Goal: Task Accomplishment & Management: Manage account settings

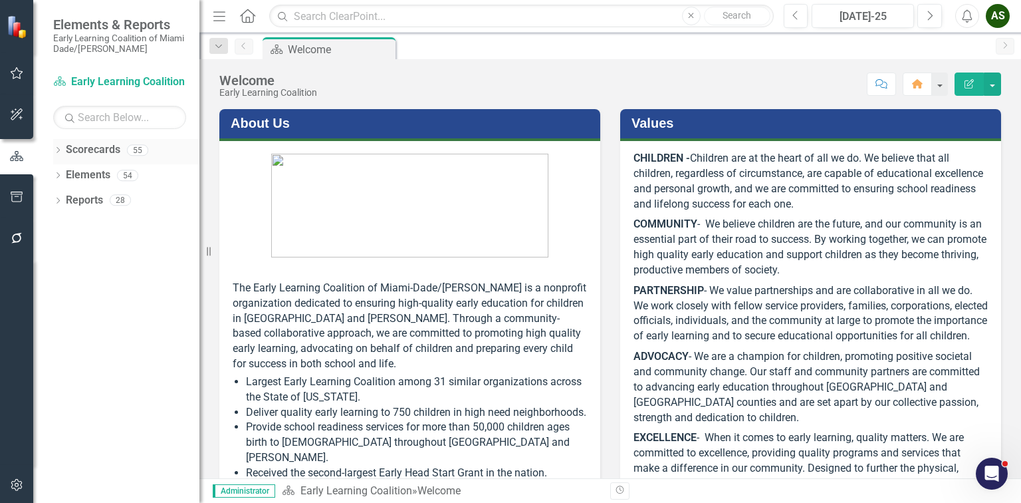
click at [59, 148] on icon "Dropdown" at bounding box center [57, 151] width 9 height 7
click at [65, 172] on icon at bounding box center [65, 175] width 3 height 7
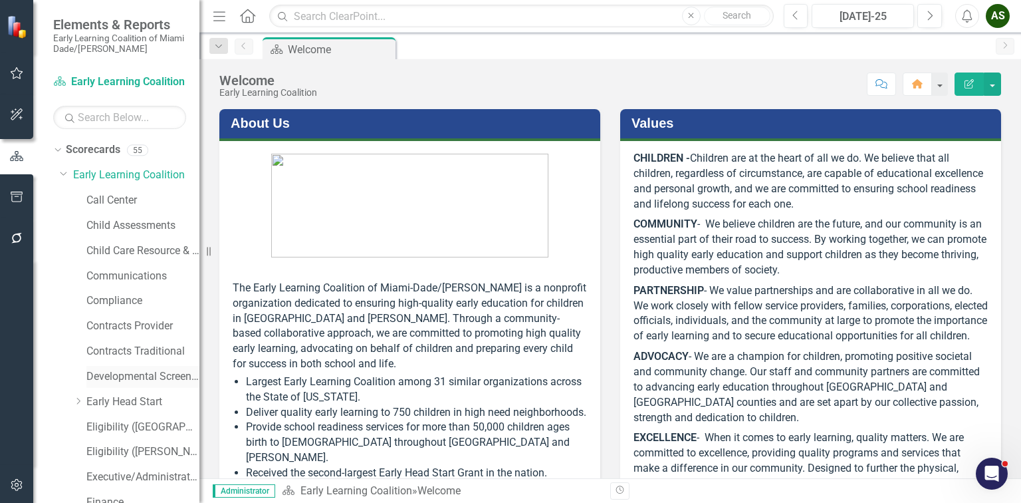
click at [120, 378] on link "Developmental Screening Compliance" at bounding box center [142, 376] width 113 height 15
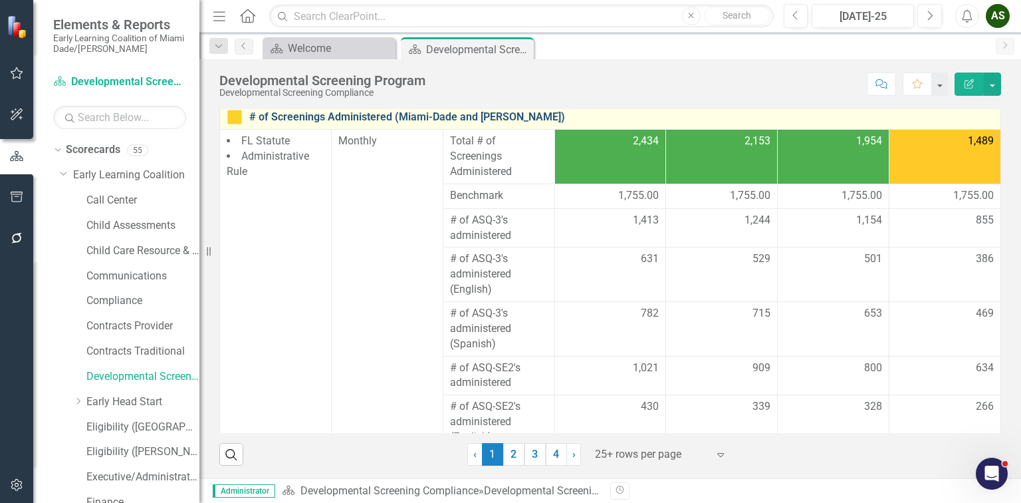
click at [378, 117] on link "# of Screenings Administered (Miami-Dade and [PERSON_NAME])" at bounding box center [621, 117] width 745 height 12
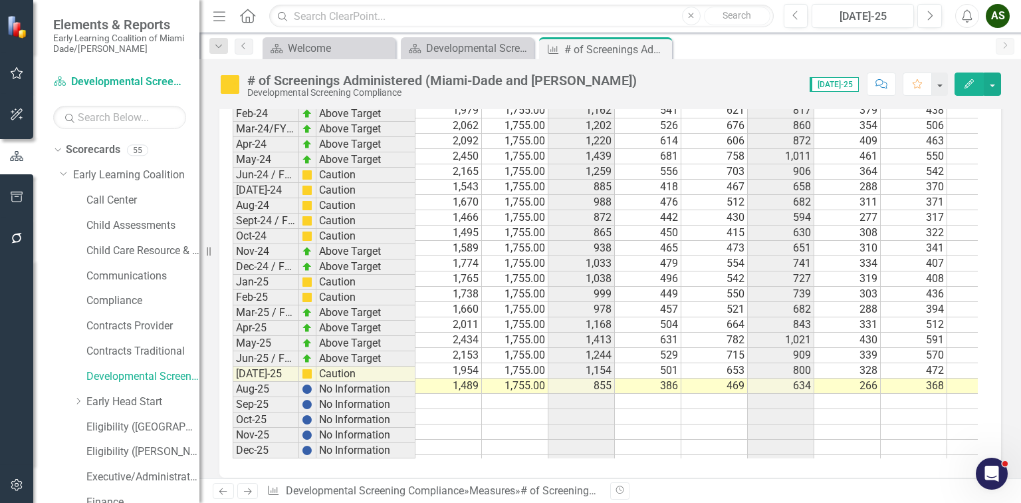
scroll to position [2394, 0]
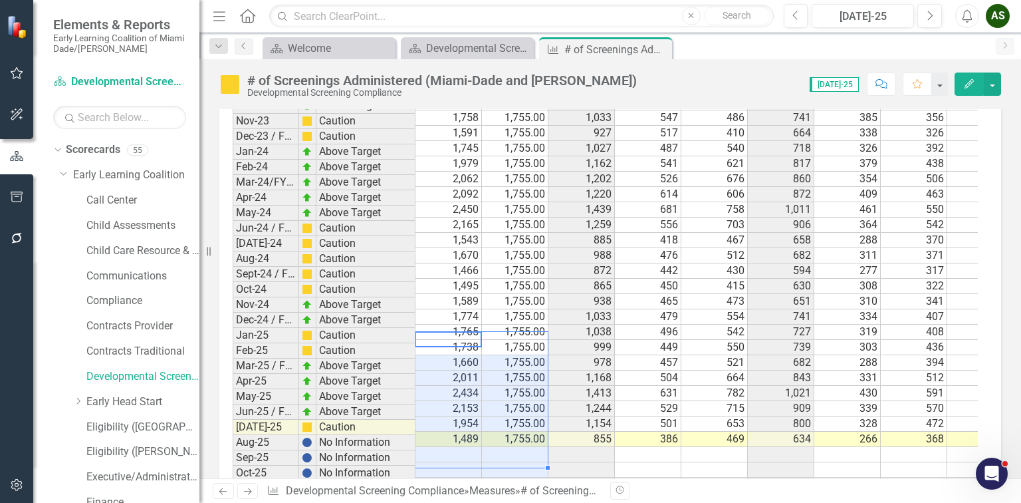
click at [460, 447] on td at bounding box center [449, 454] width 66 height 15
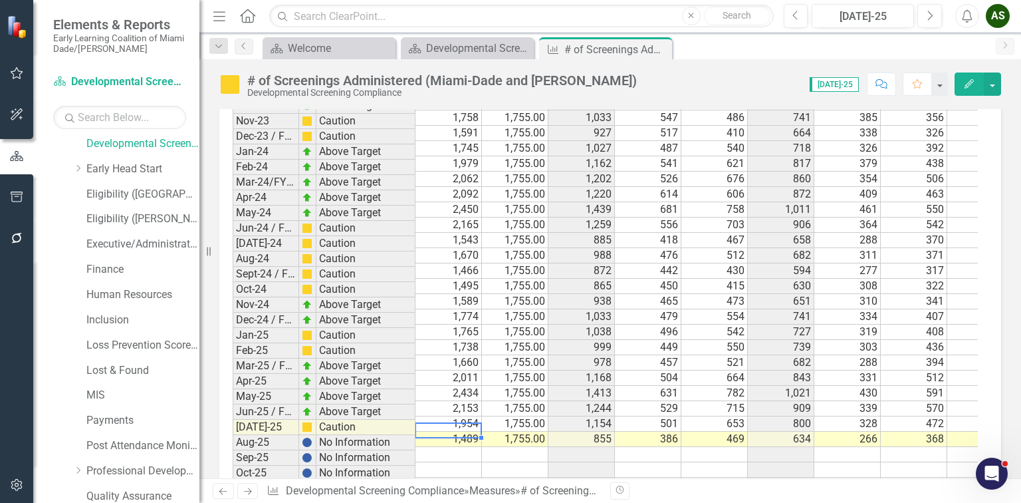
scroll to position [266, 0]
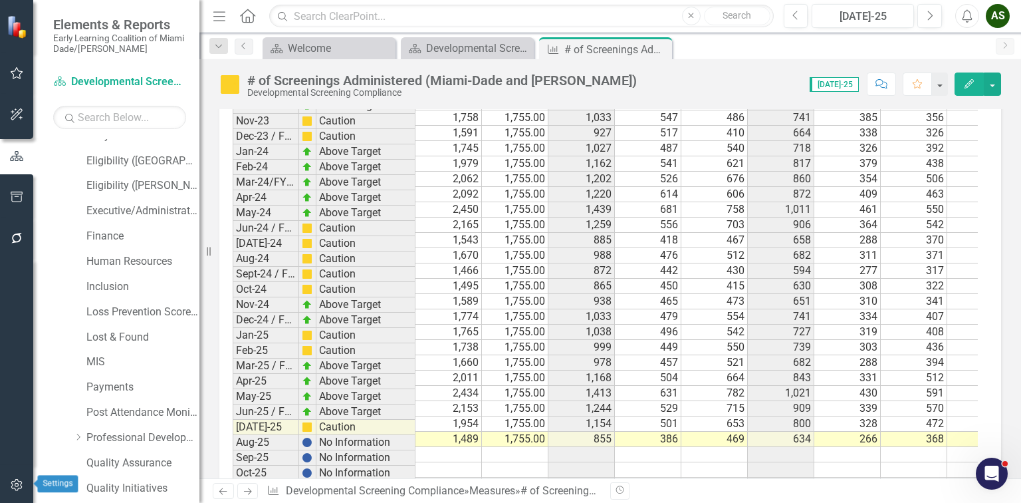
click at [15, 488] on icon "button" at bounding box center [17, 484] width 14 height 11
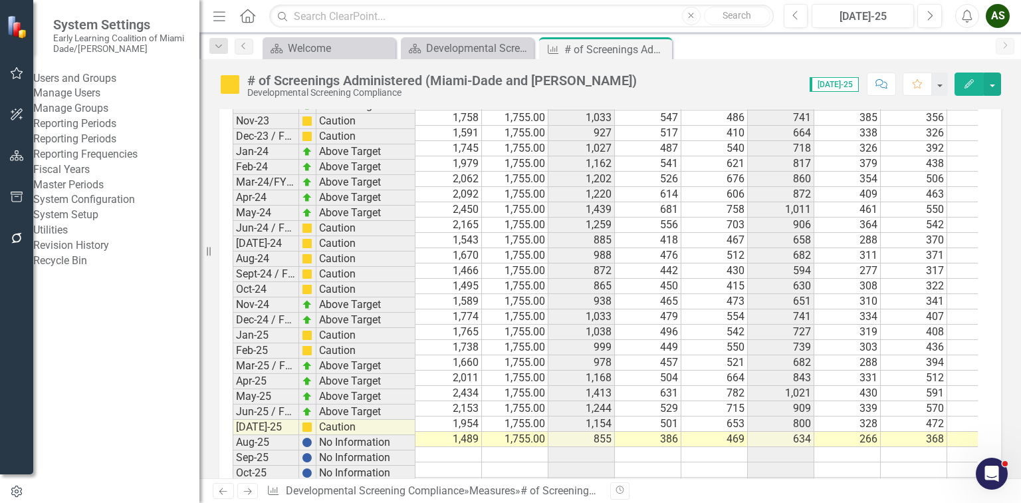
click at [100, 101] on link "Manage Users" at bounding box center [116, 93] width 166 height 15
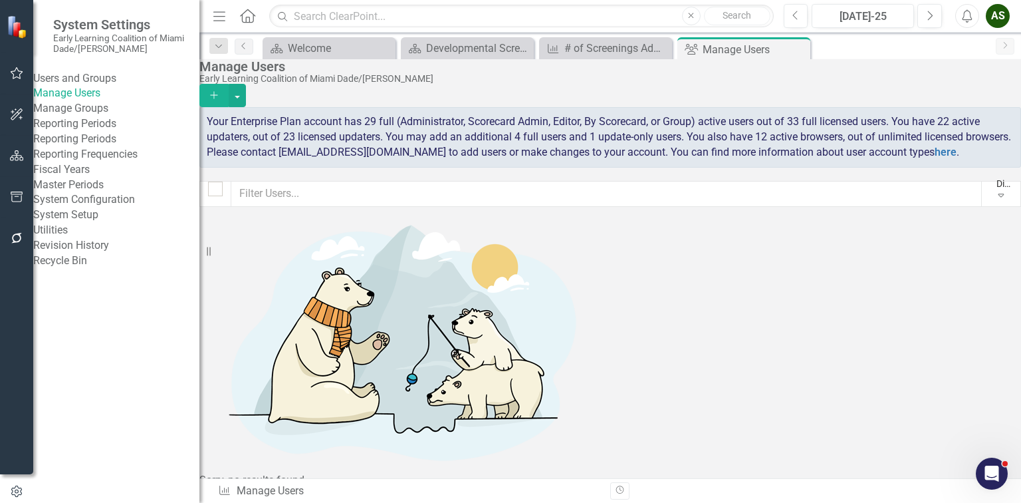
click at [220, 90] on icon "Add" at bounding box center [214, 94] width 12 height 9
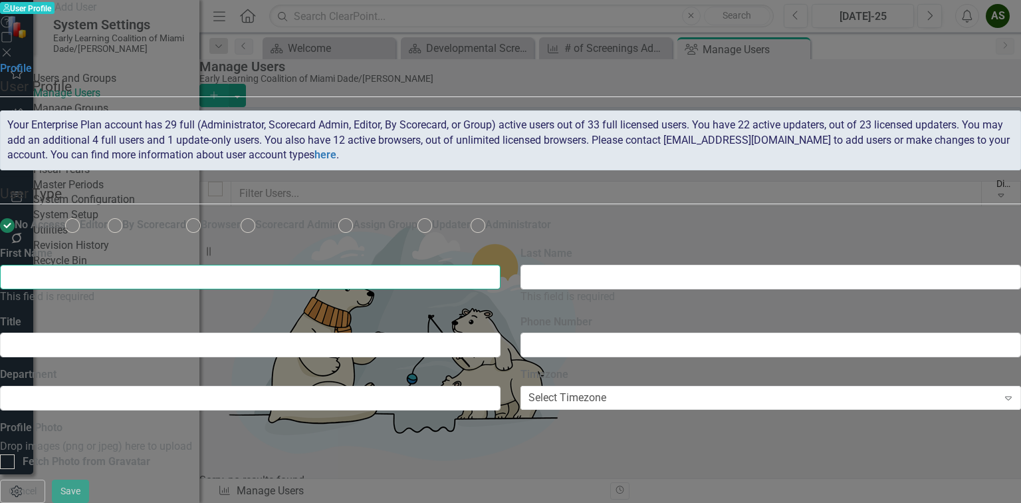
click at [501, 285] on input "First Name" at bounding box center [250, 277] width 501 height 25
type input "[PERSON_NAME]"
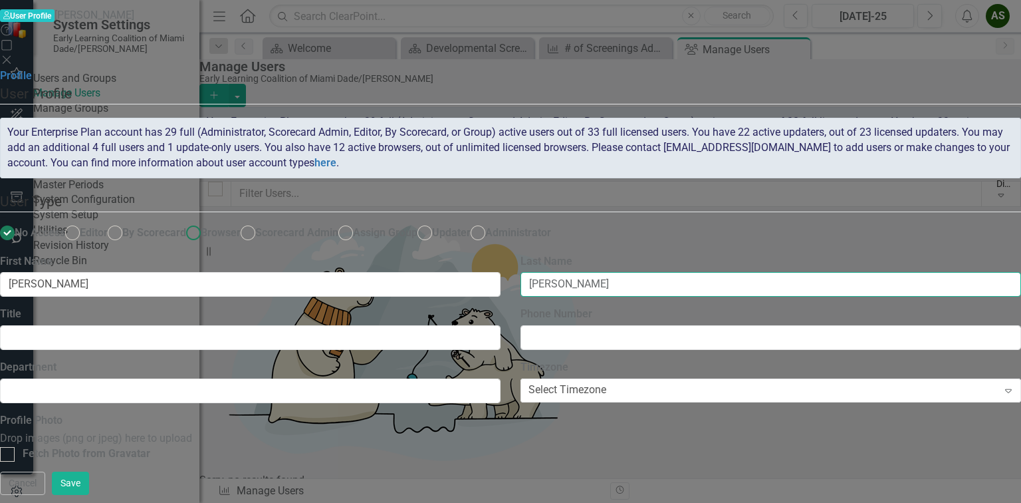
type input "[PERSON_NAME]"
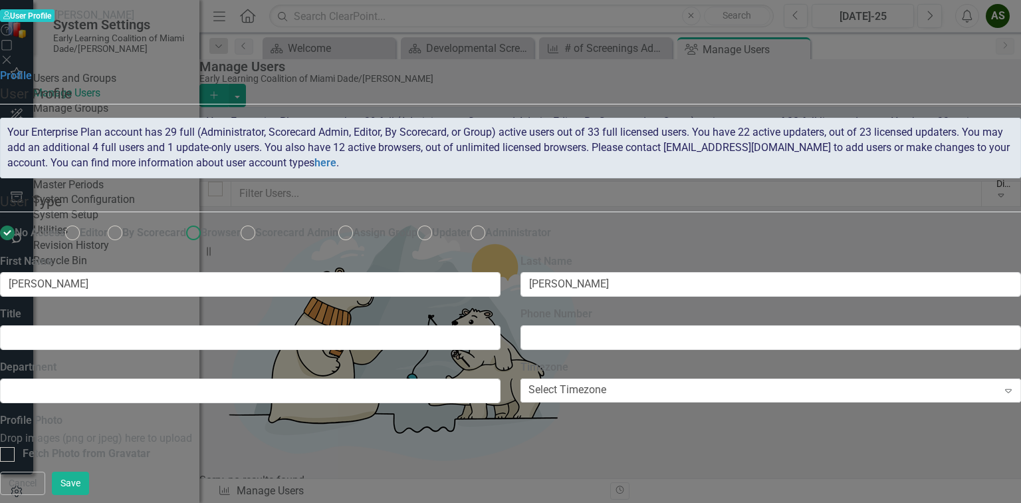
click at [204, 223] on ins at bounding box center [194, 233] width 21 height 21
click at [204, 223] on input "Browser" at bounding box center [194, 233] width 21 height 21
radio input "true"
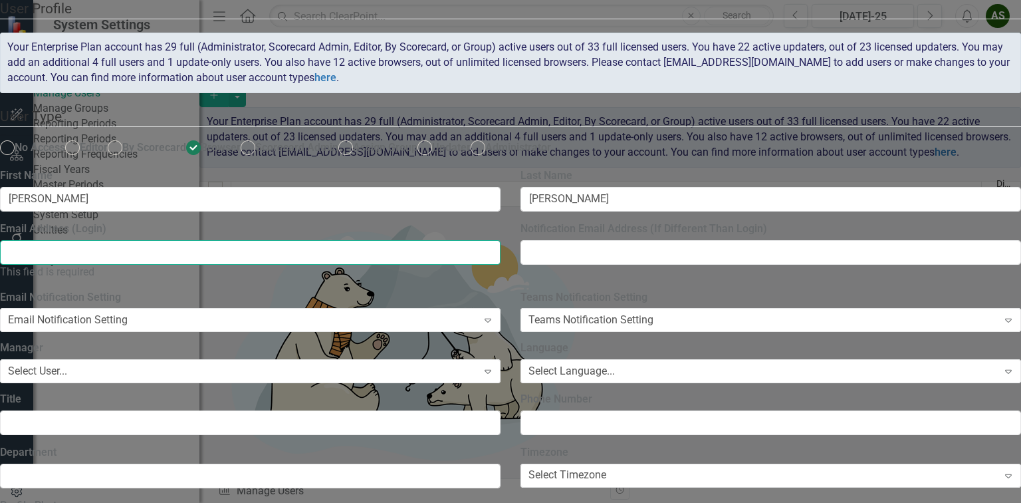
click at [392, 265] on input "Email Address (Login)" at bounding box center [250, 252] width 501 height 25
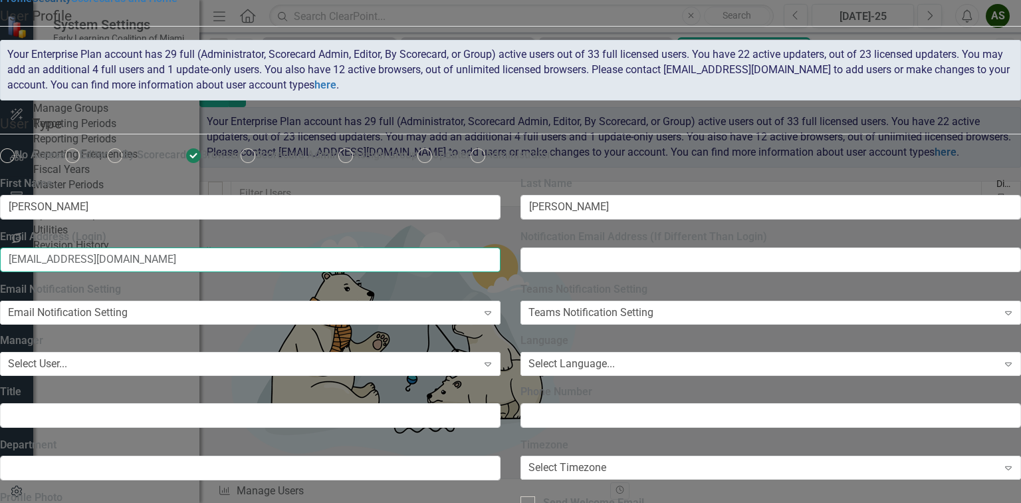
type input "[EMAIL_ADDRESS][DOMAIN_NAME]"
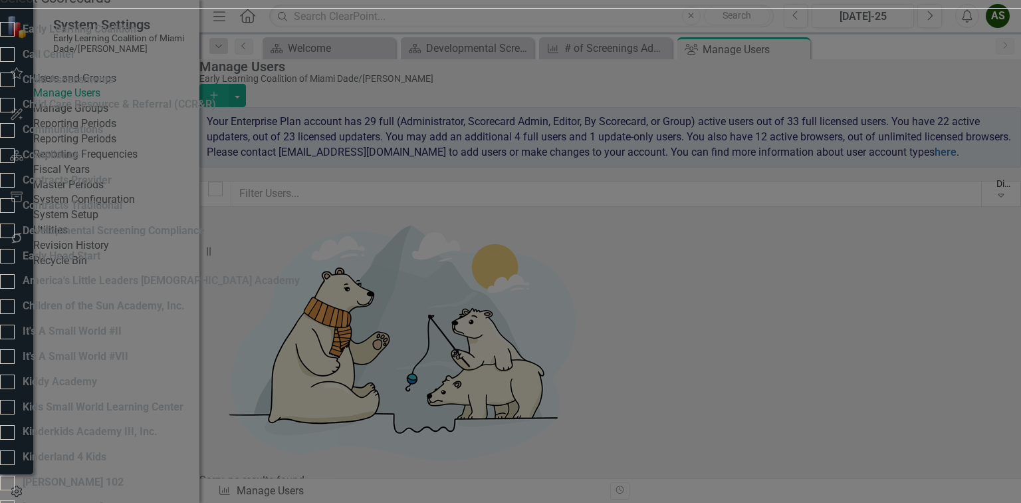
checkbox input "true"
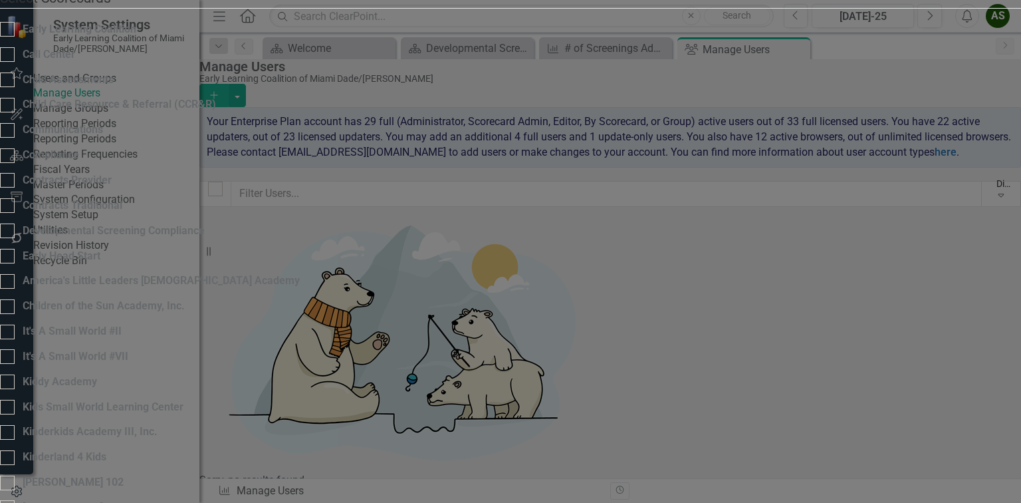
checkbox input "true"
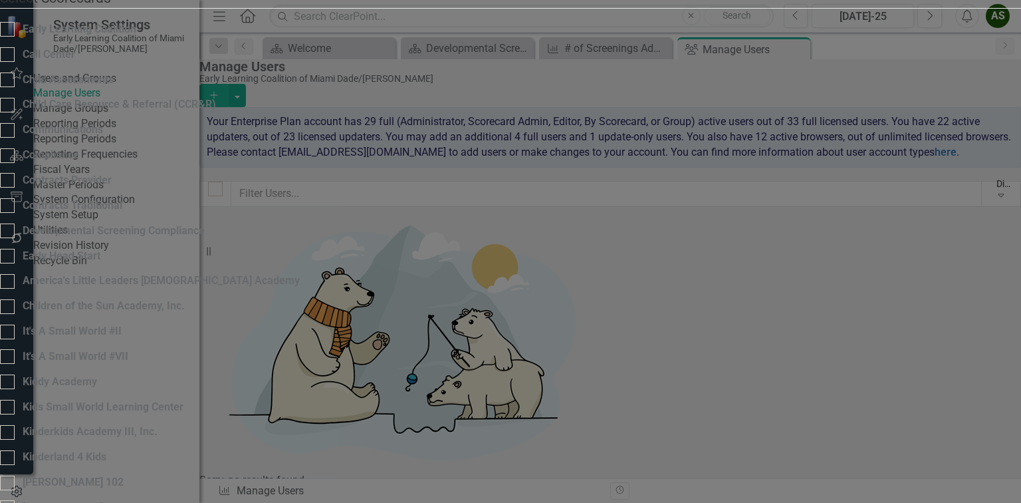
checkbox input "true"
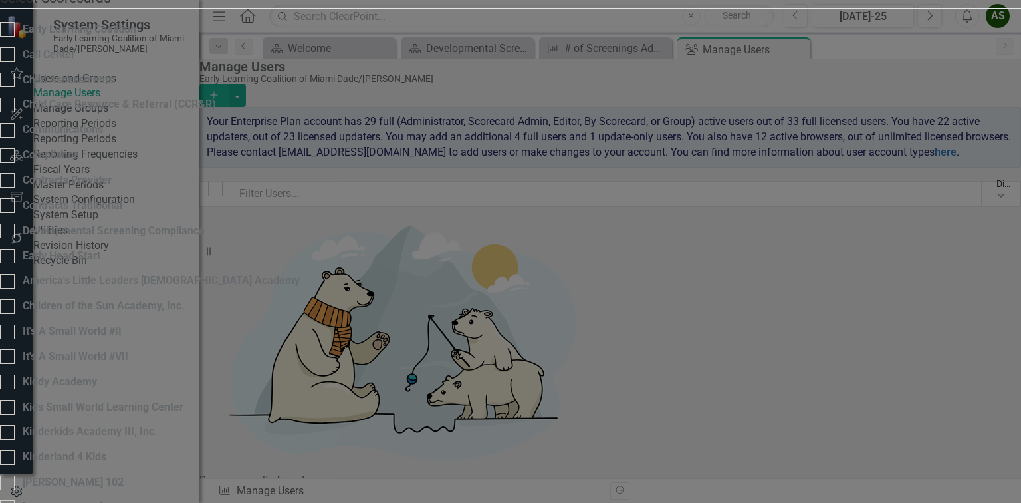
checkbox input "true"
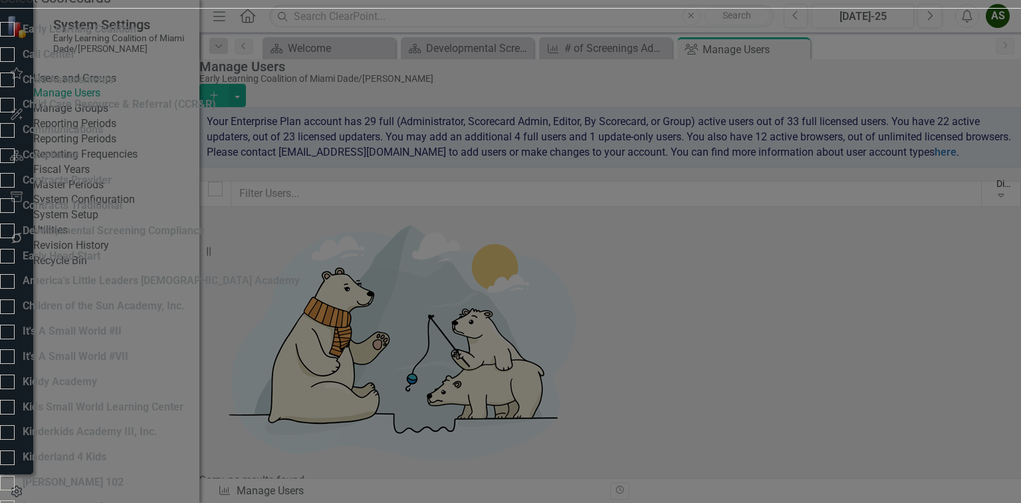
checkbox input "true"
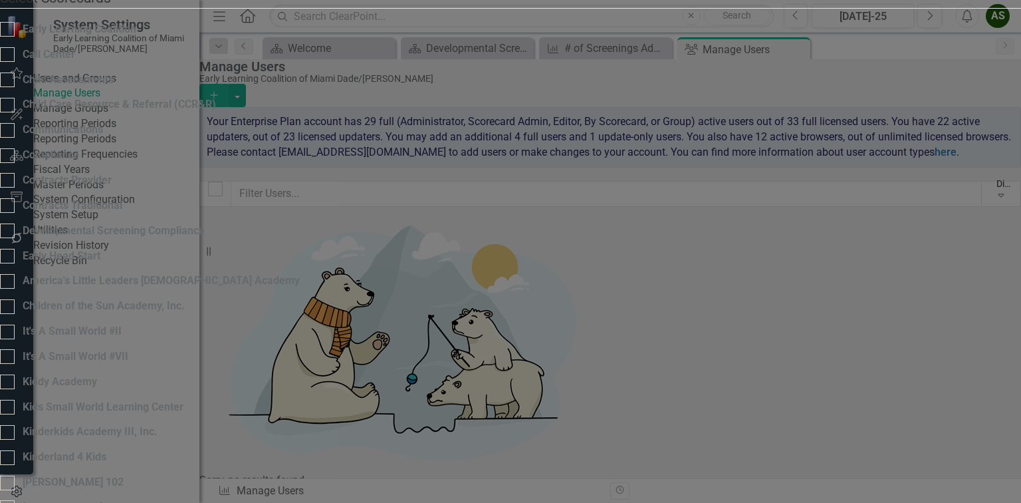
checkbox input "true"
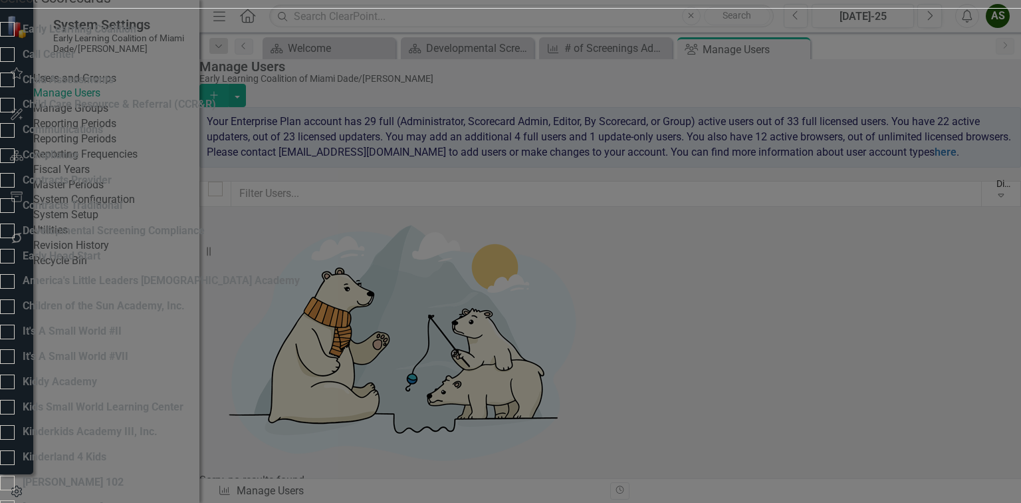
checkbox input "true"
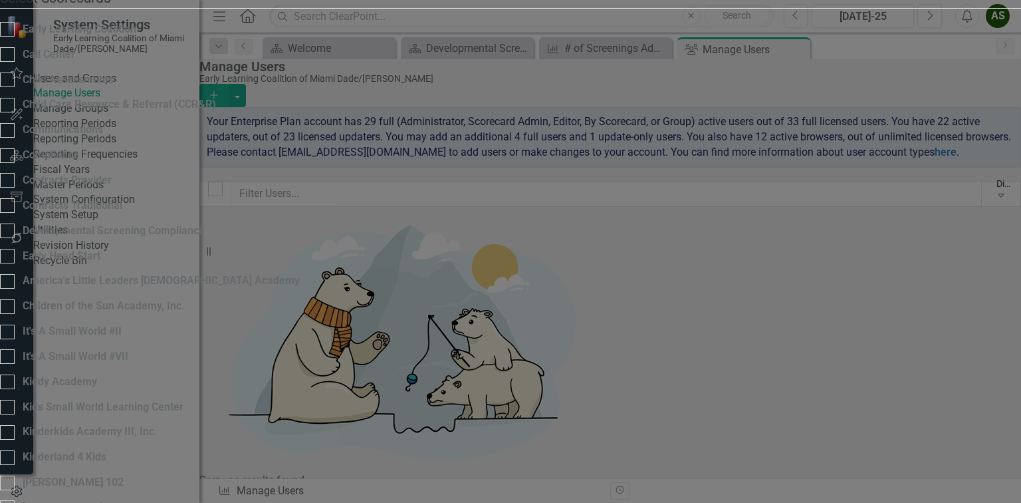
checkbox input "true"
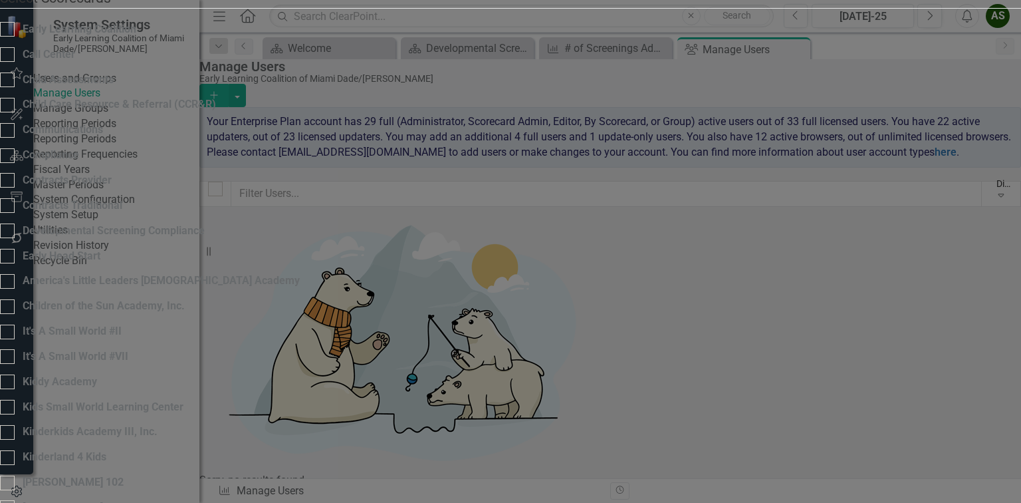
checkbox input "true"
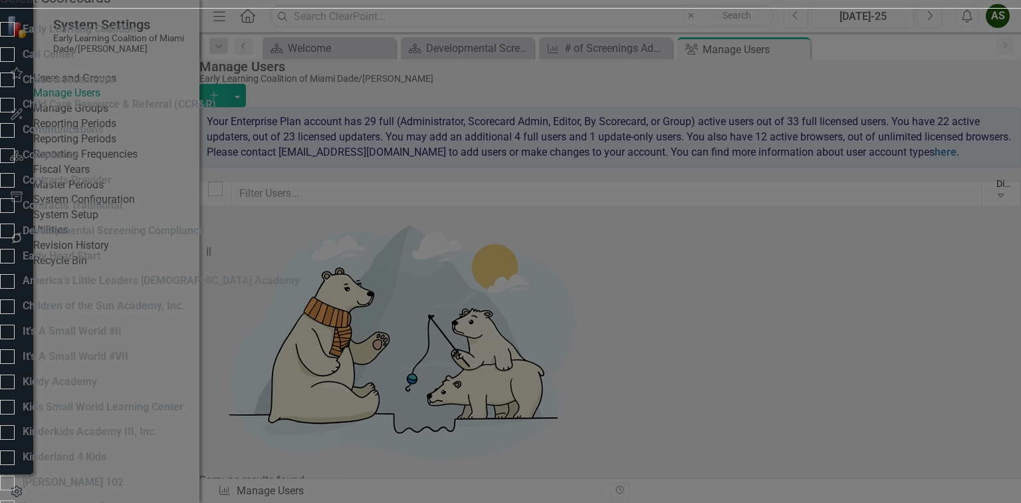
checkbox input "true"
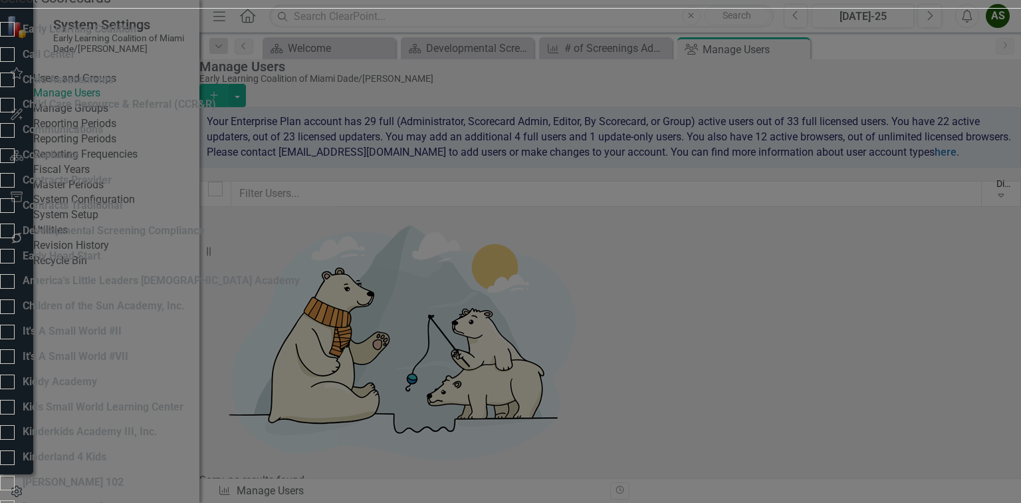
checkbox input "true"
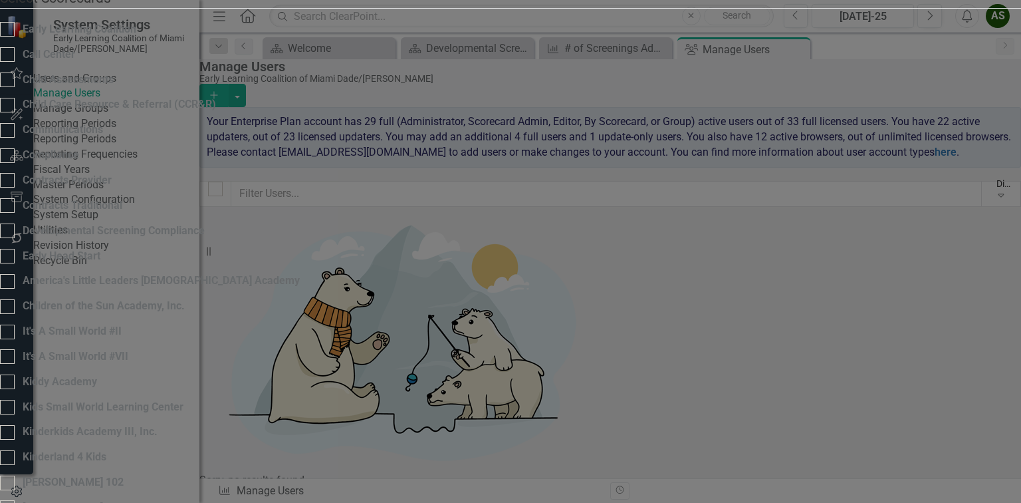
checkbox input "true"
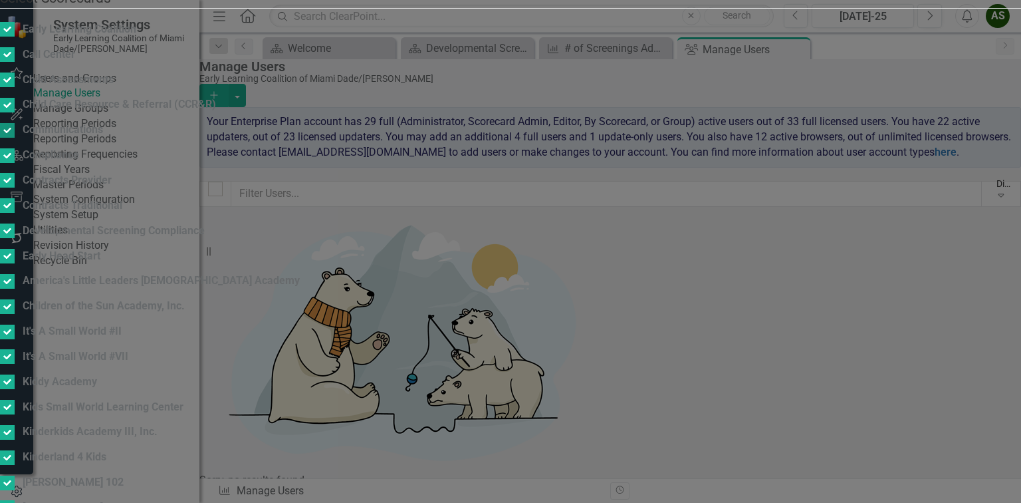
scroll to position [160, 0]
click at [15, 280] on div at bounding box center [7, 281] width 15 height 15
click at [9, 280] on input "America's Little Leaders [DEMOGRAPHIC_DATA] Academy" at bounding box center [4, 278] width 9 height 9
checkbox input "false"
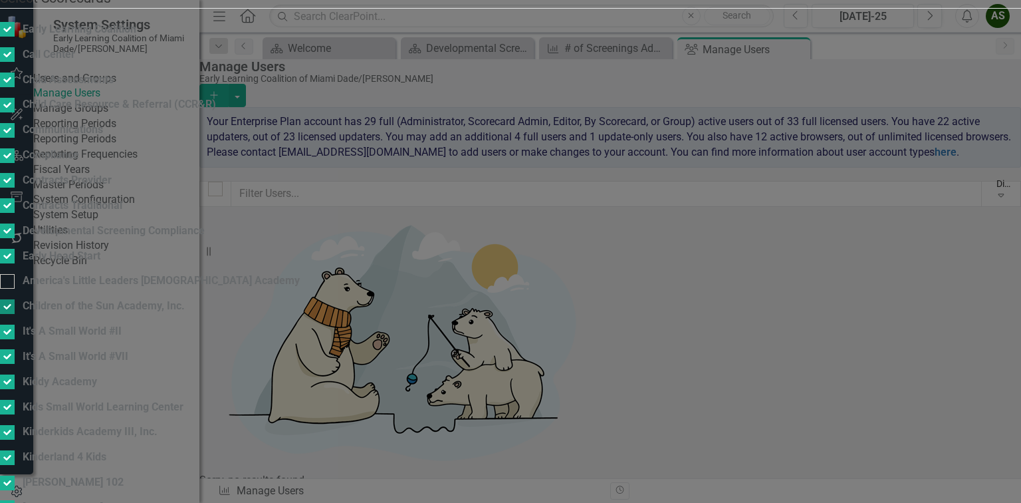
click at [15, 299] on div at bounding box center [7, 306] width 15 height 15
click at [9, 299] on input "Children of the Sun Academy, Inc." at bounding box center [4, 303] width 9 height 9
checkbox input "false"
click at [15, 330] on div at bounding box center [7, 332] width 15 height 15
click at [9, 330] on input "It's A Small World #II" at bounding box center [4, 329] width 9 height 9
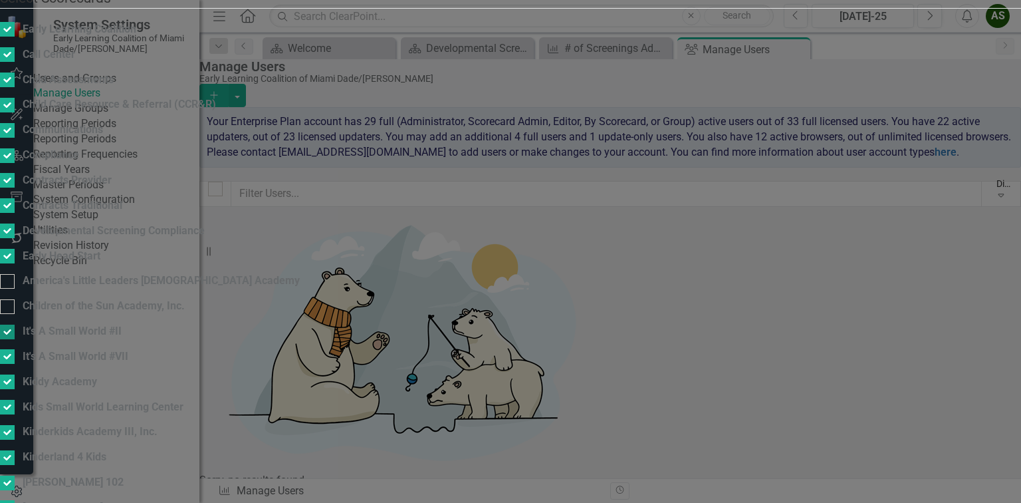
checkbox input "false"
click at [15, 349] on div at bounding box center [7, 356] width 15 height 15
click at [9, 349] on input "It's A Small World #VII" at bounding box center [4, 353] width 9 height 9
checkbox input "false"
click at [9, 376] on input "Kiddy Academy" at bounding box center [4, 378] width 9 height 9
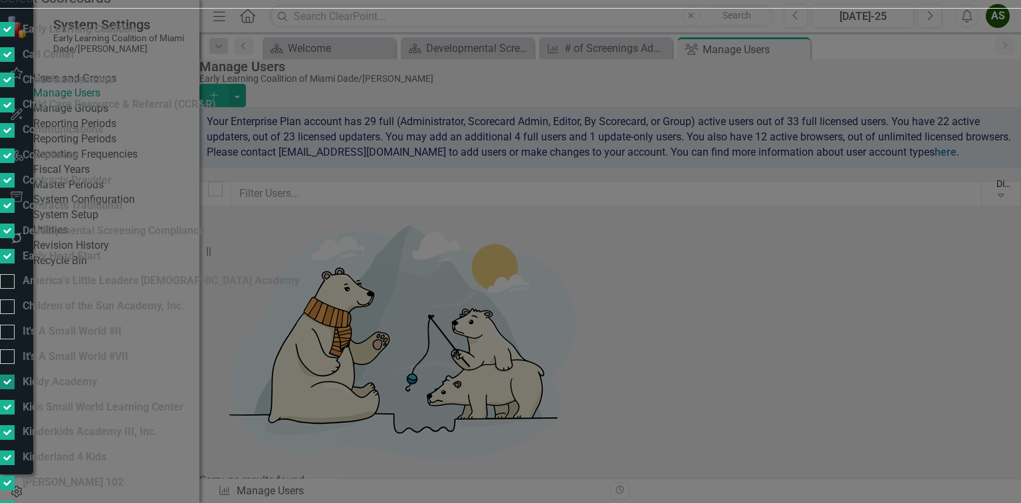
checkbox input "false"
click at [15, 407] on div at bounding box center [7, 407] width 15 height 15
click at [9, 407] on input "Kids Small World Learning Center" at bounding box center [4, 404] width 9 height 9
checkbox input "false"
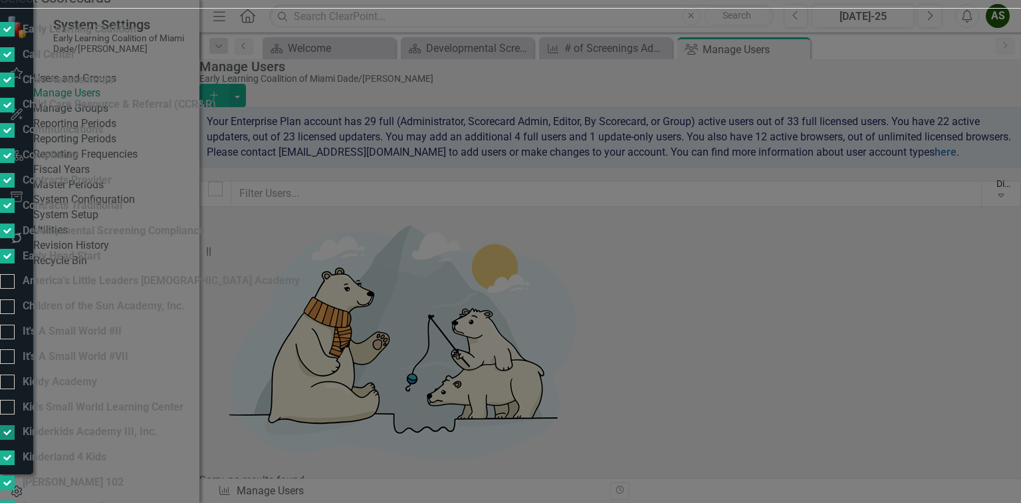
click at [9, 425] on input "Kinderkids Academy III, Inc." at bounding box center [4, 429] width 9 height 9
checkbox input "false"
click at [15, 450] on div at bounding box center [7, 457] width 15 height 15
click at [9, 450] on input "Kinderland 4 Kids" at bounding box center [4, 454] width 9 height 9
checkbox input "false"
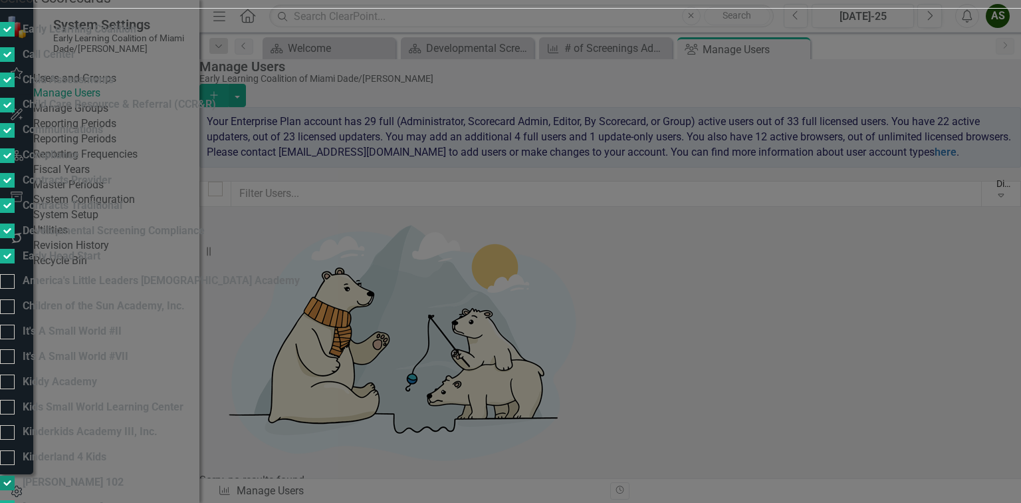
click at [9, 475] on input "[PERSON_NAME] 102" at bounding box center [4, 479] width 9 height 9
checkbox input "false"
click at [124, 500] on div "[PERSON_NAME] 450" at bounding box center [62, 512] width 124 height 25
click at [15, 500] on div at bounding box center [7, 507] width 15 height 15
click at [9, 500] on input "[PERSON_NAME] 450" at bounding box center [4, 504] width 9 height 9
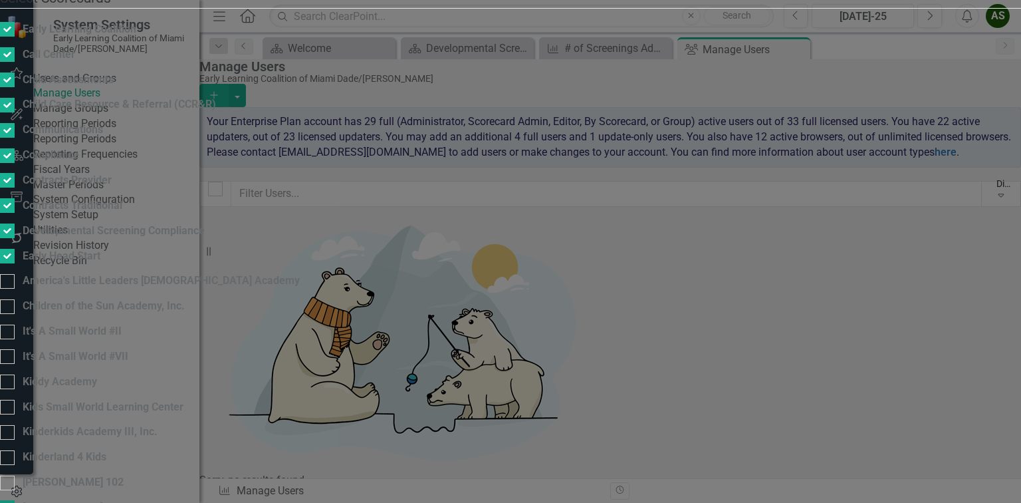
checkbox input "false"
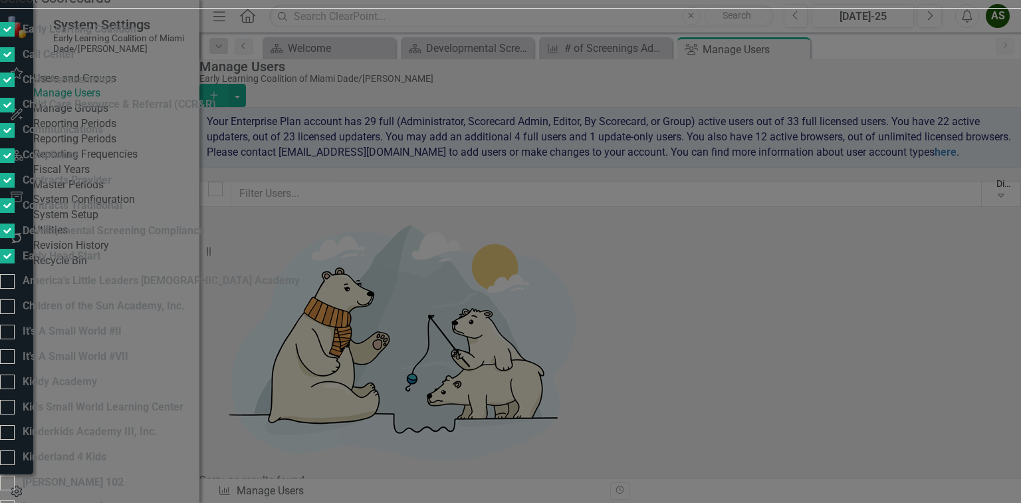
checkbox input "false"
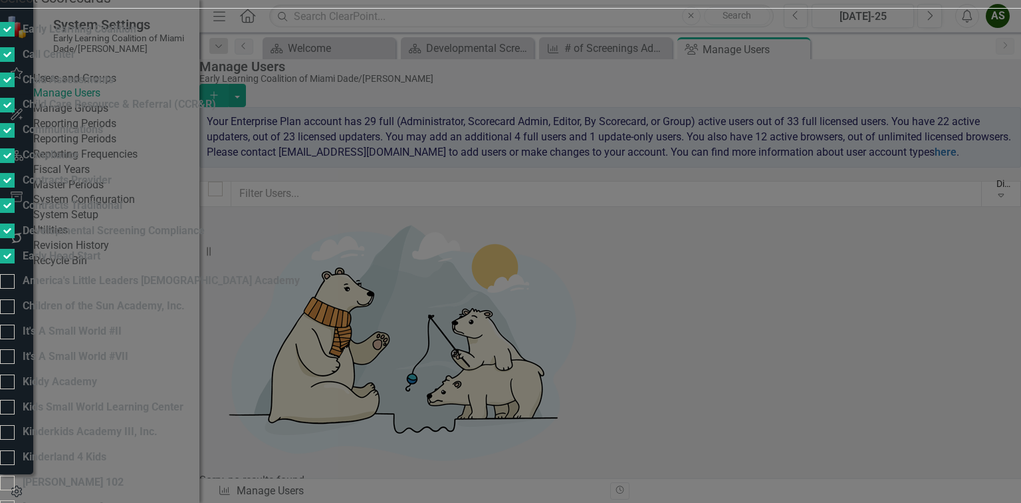
checkbox input "false"
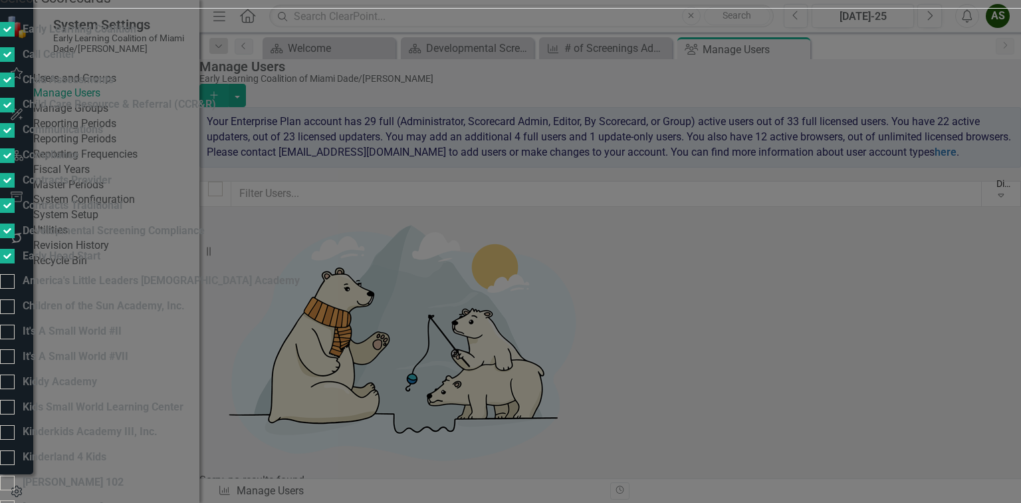
checkbox input "false"
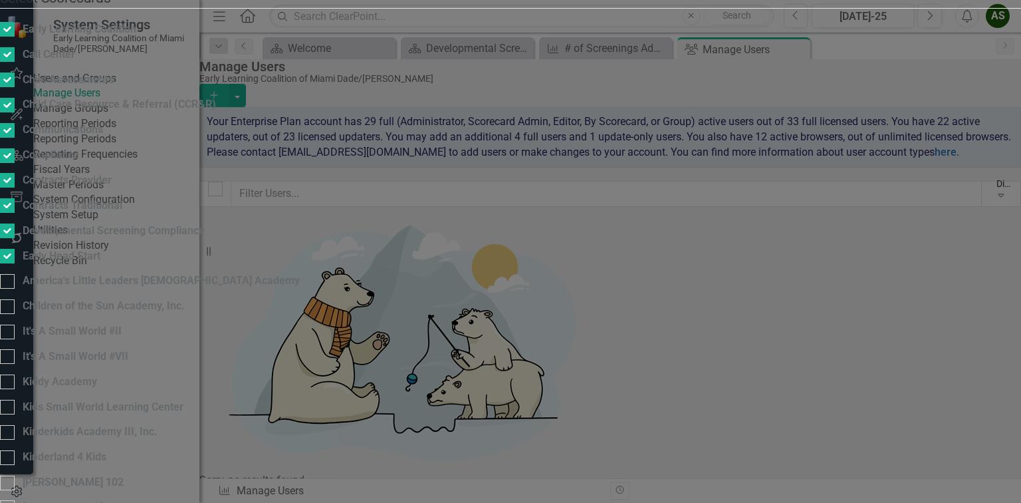
checkbox input "false"
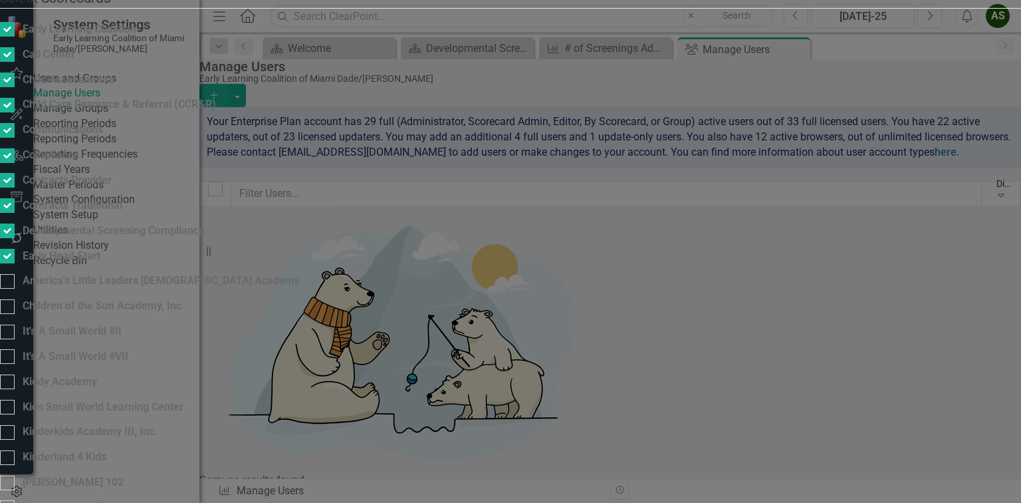
checkbox input "false"
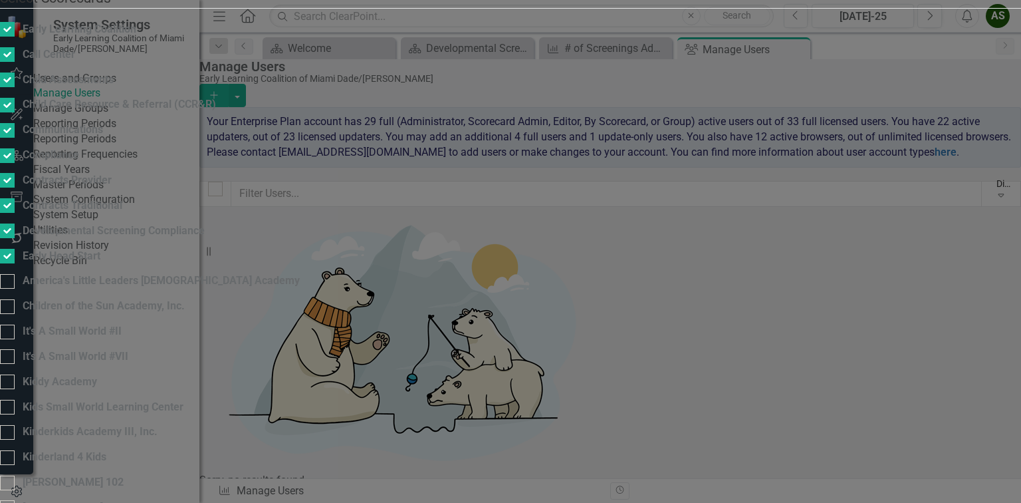
checkbox input "false"
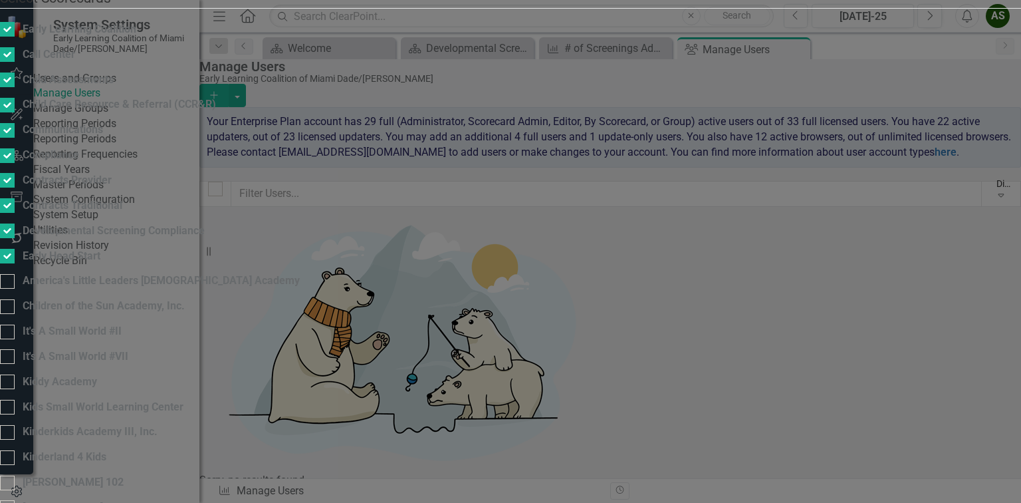
checkbox input "false"
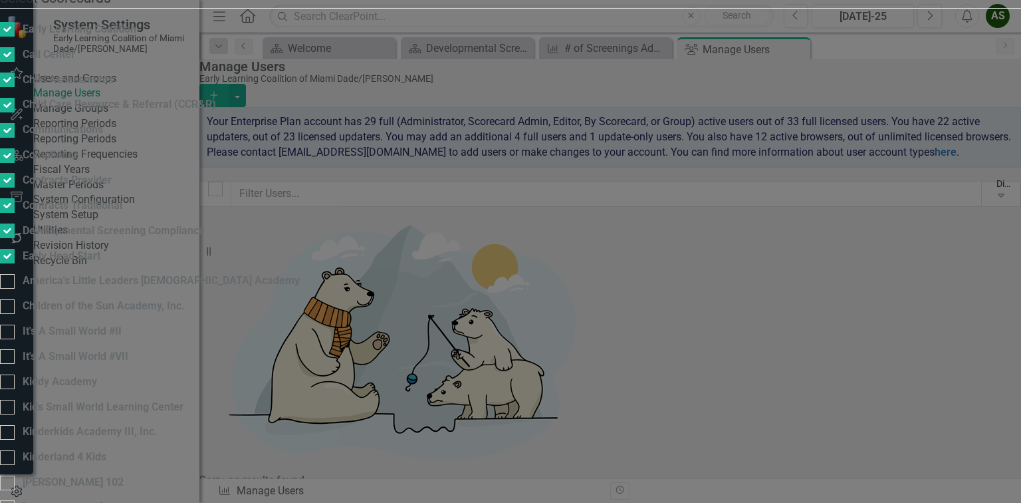
checkbox input "false"
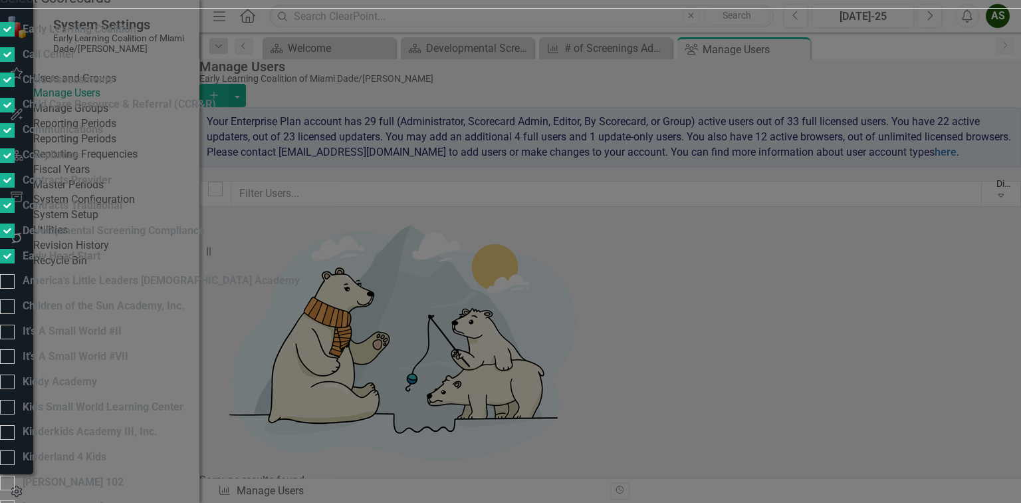
checkbox input "false"
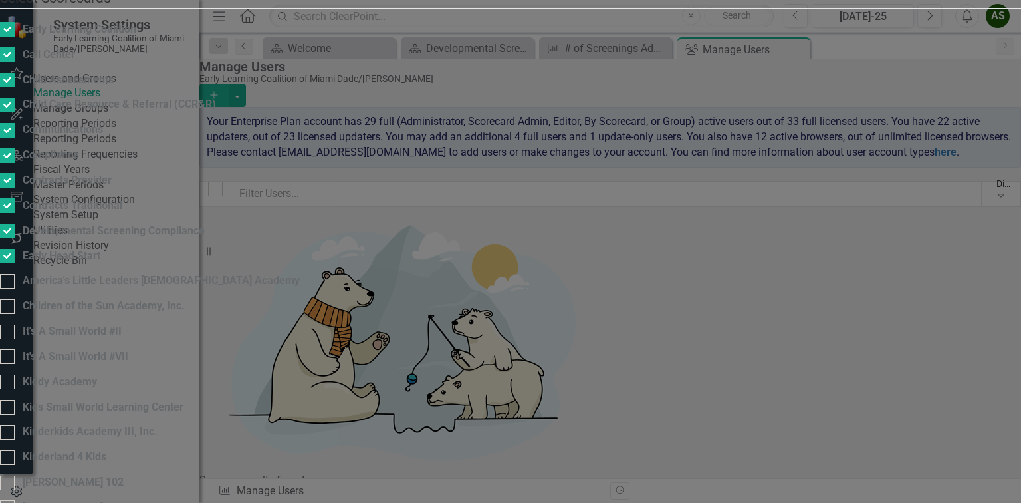
checkbox input "false"
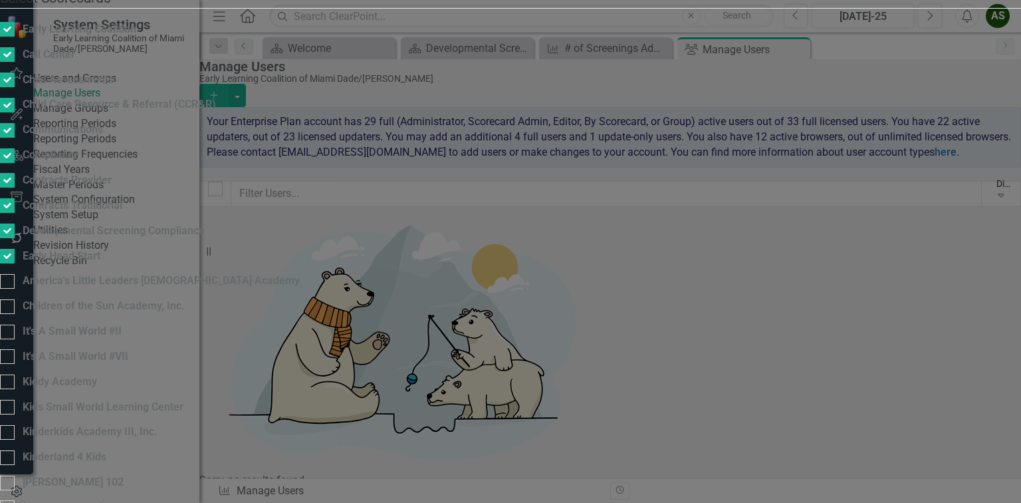
checkbox input "false"
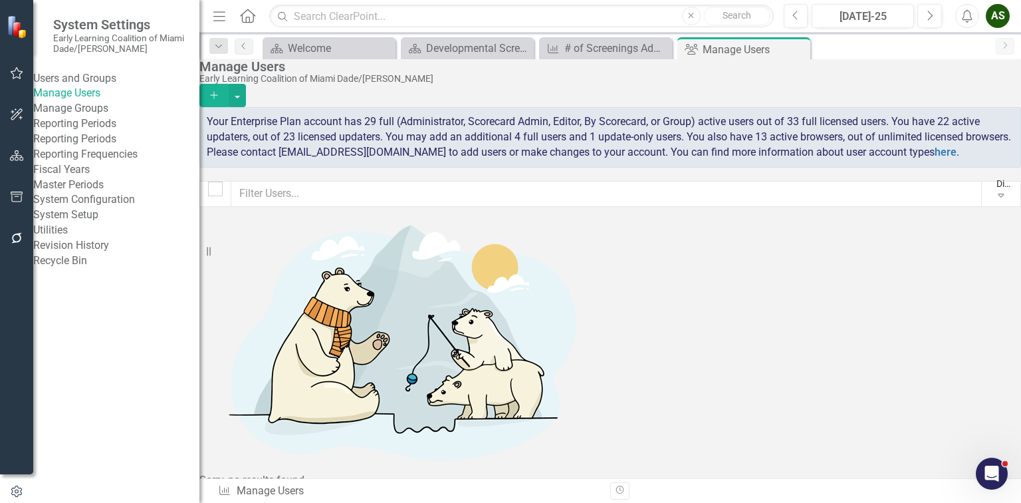
click at [997, 190] on div "Display All Users" at bounding box center [1005, 183] width 17 height 13
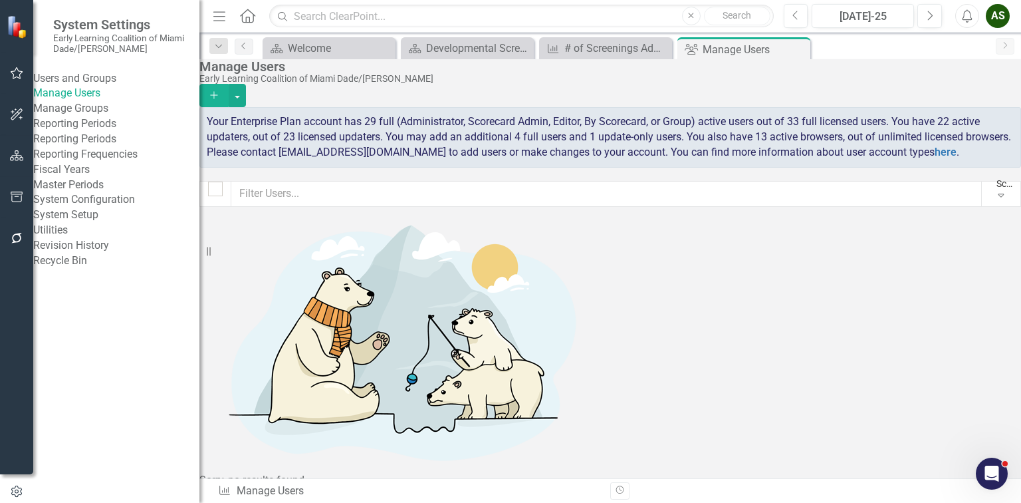
click at [997, 190] on div "Scorecard Admins" at bounding box center [1005, 183] width 17 height 13
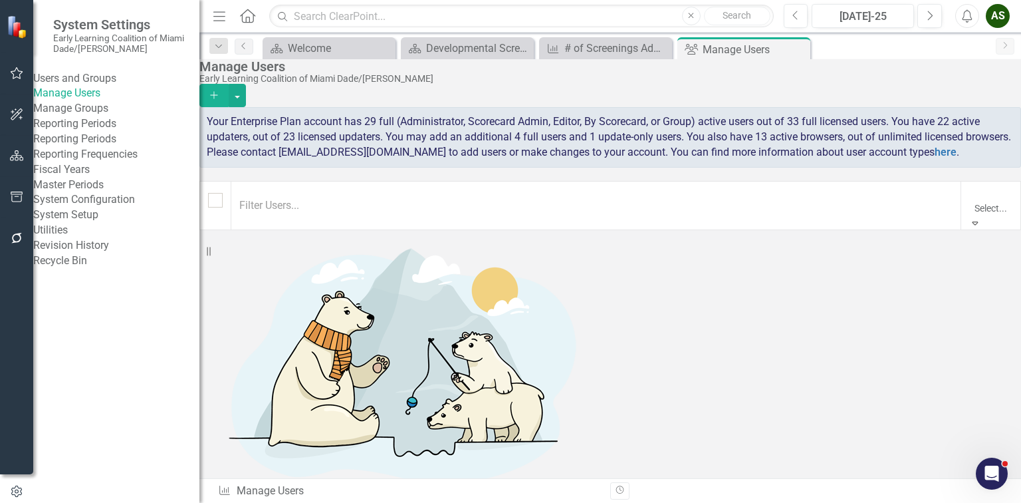
click at [910, 502] on div "Display All Users" at bounding box center [510, 510] width 1021 height 15
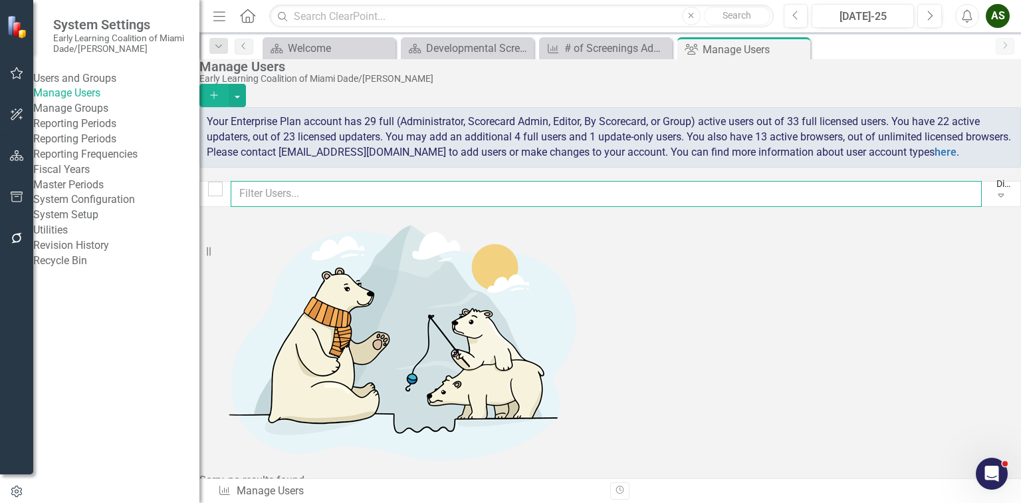
click at [471, 207] on input "text" at bounding box center [606, 194] width 751 height 26
type input "[PERSON_NAME]"
drag, startPoint x: 297, startPoint y: 212, endPoint x: 253, endPoint y: 203, distance: 45.4
click at [253, 203] on input "[PERSON_NAME]" at bounding box center [606, 194] width 751 height 26
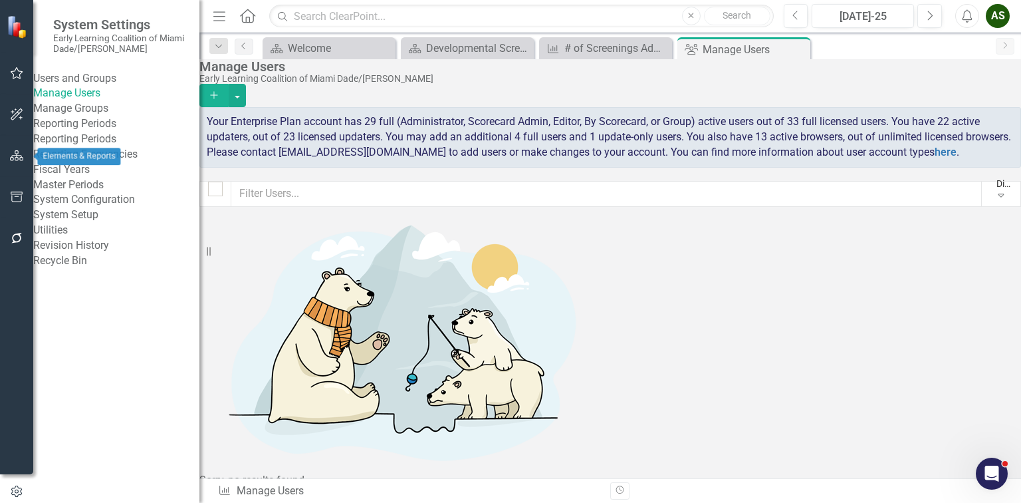
click at [18, 153] on icon "button" at bounding box center [17, 155] width 14 height 11
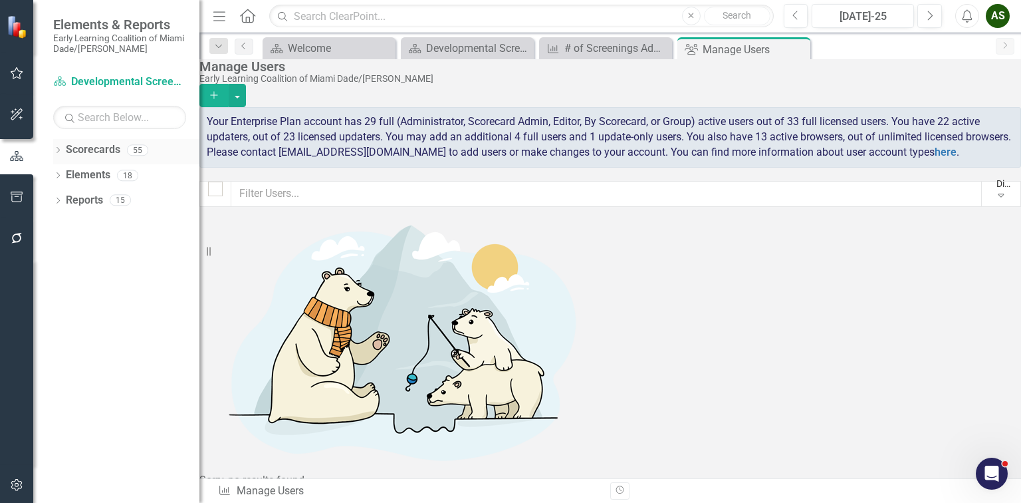
click at [96, 146] on link "Scorecards" at bounding box center [93, 149] width 55 height 15
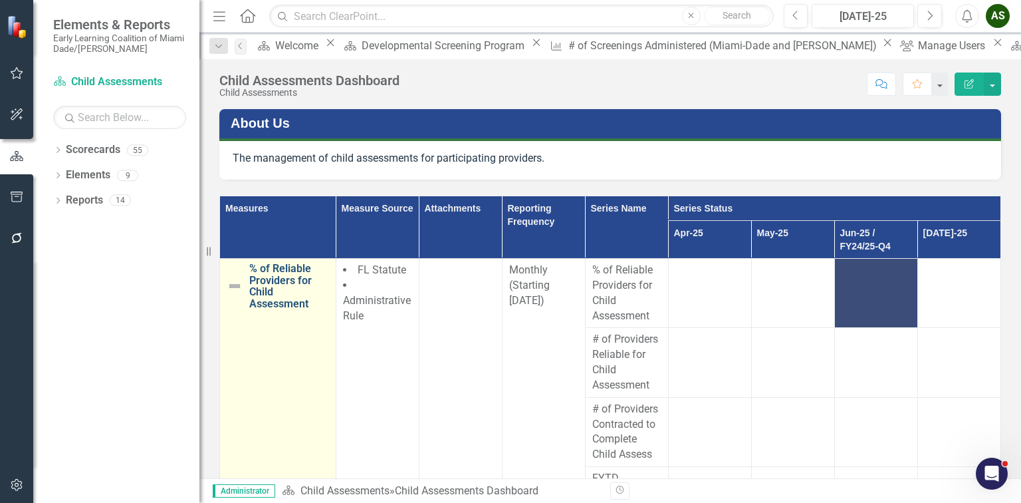
click at [255, 309] on link "% of Reliable Providers for Child Assessment" at bounding box center [289, 286] width 80 height 47
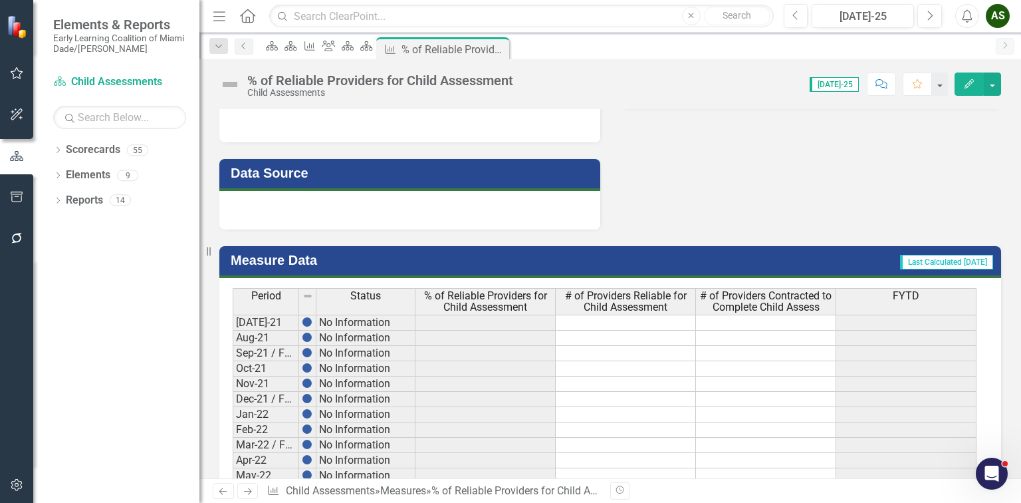
scroll to position [745, 0]
